Goal: Communication & Community: Answer question/provide support

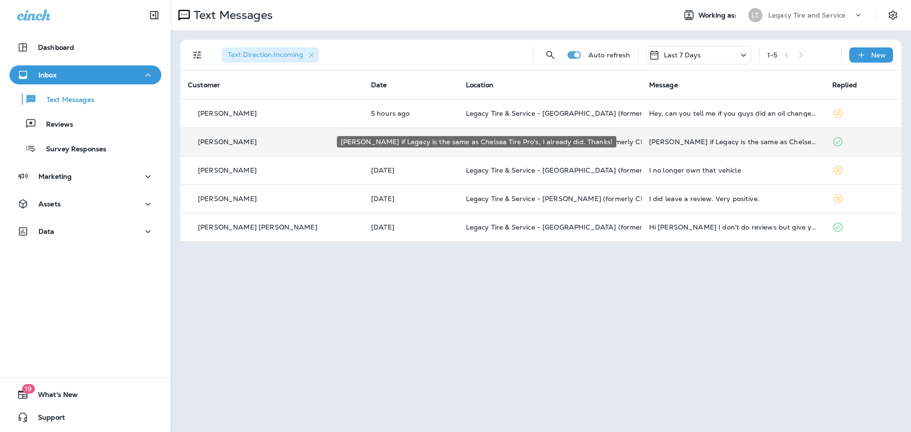
click at [722, 145] on div "[PERSON_NAME] if Legacy is the same as Chelsea Tire Pro's, I already did. Thank…" at bounding box center [733, 142] width 168 height 8
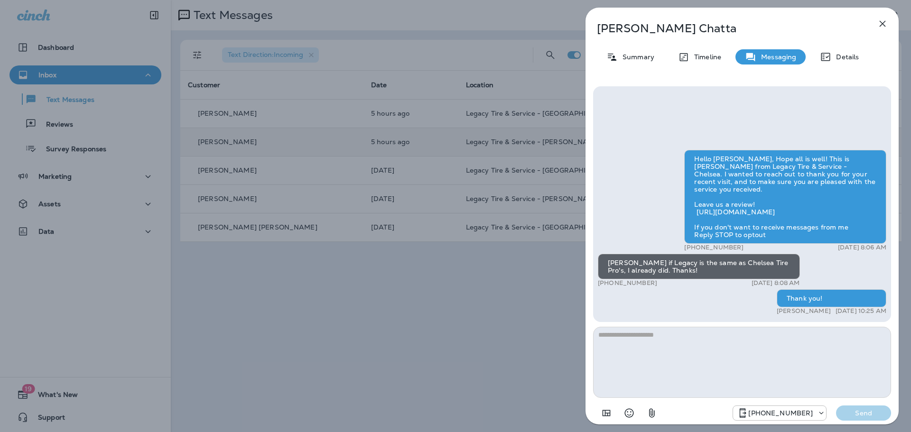
click at [881, 25] on icon "button" at bounding box center [882, 24] width 6 height 6
